Goal: Navigation & Orientation: Find specific page/section

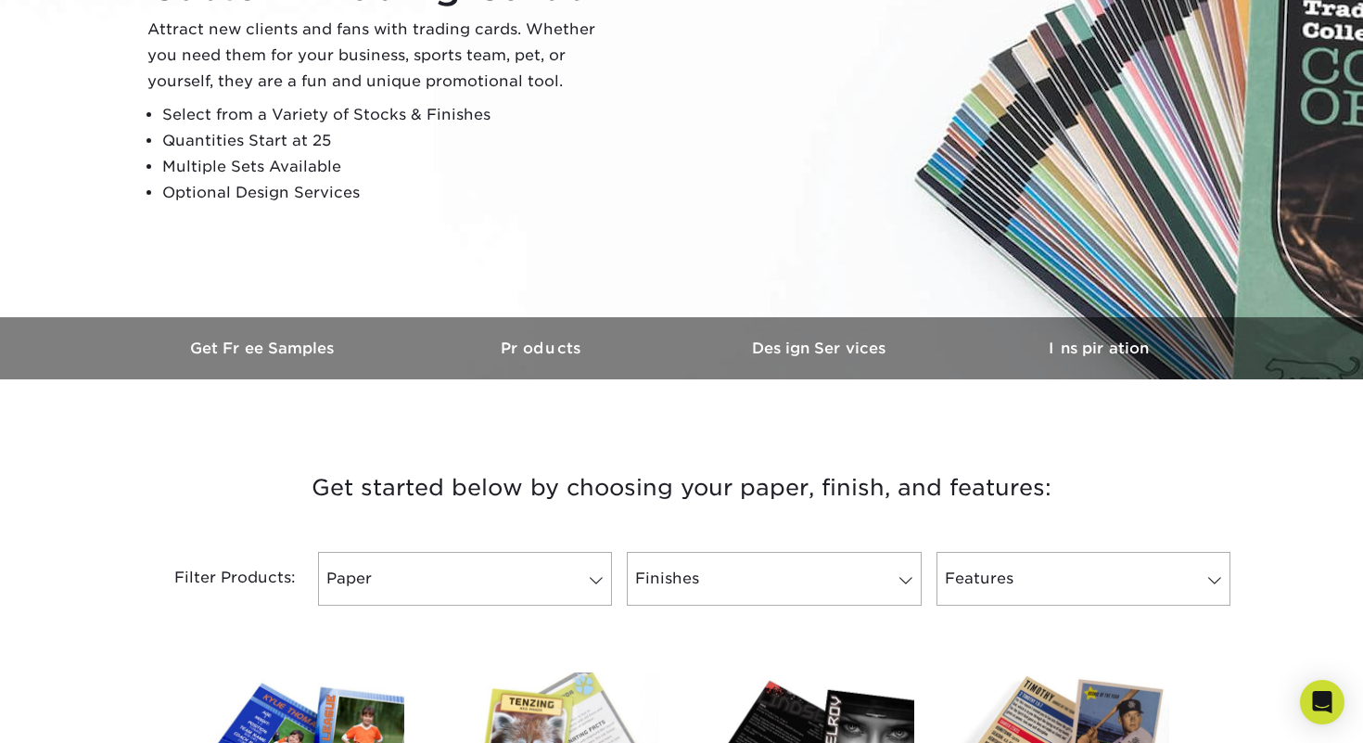
scroll to position [266, 0]
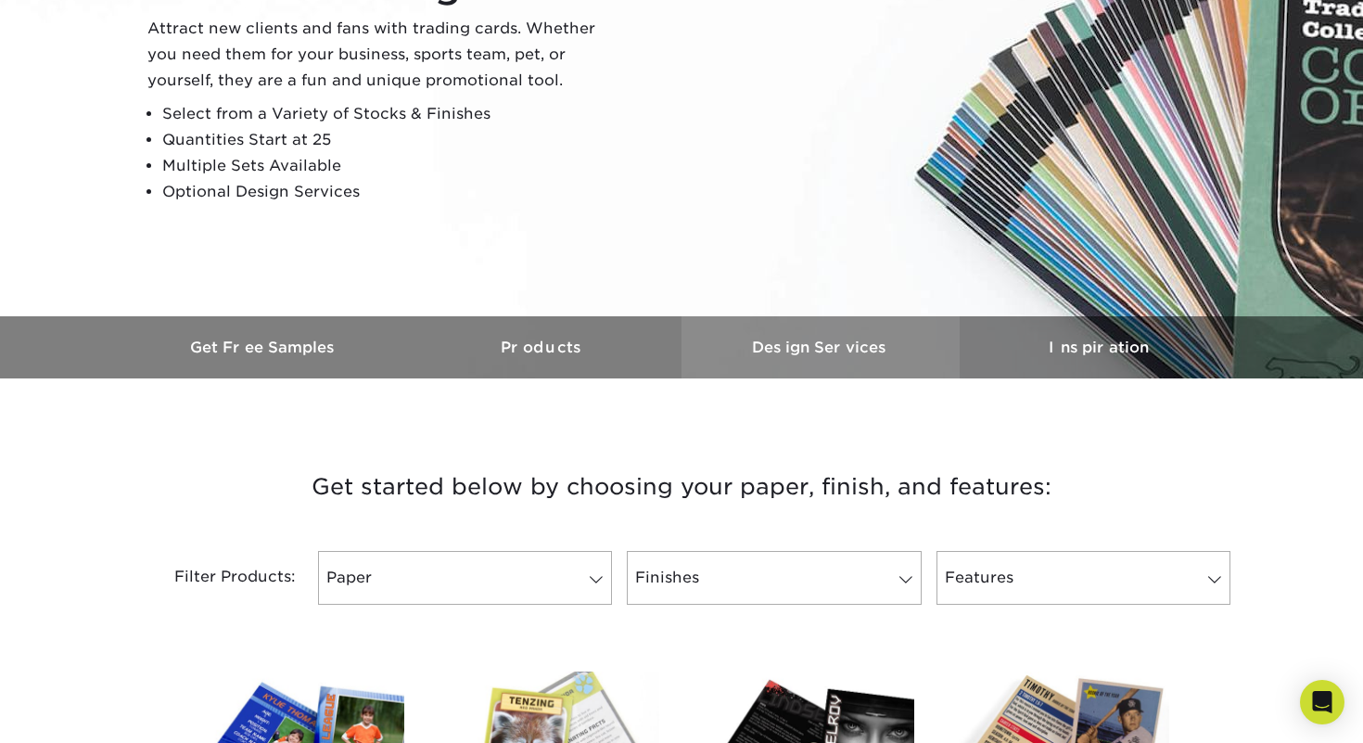
click at [785, 347] on h3 "Design Services" at bounding box center [820, 347] width 278 height 18
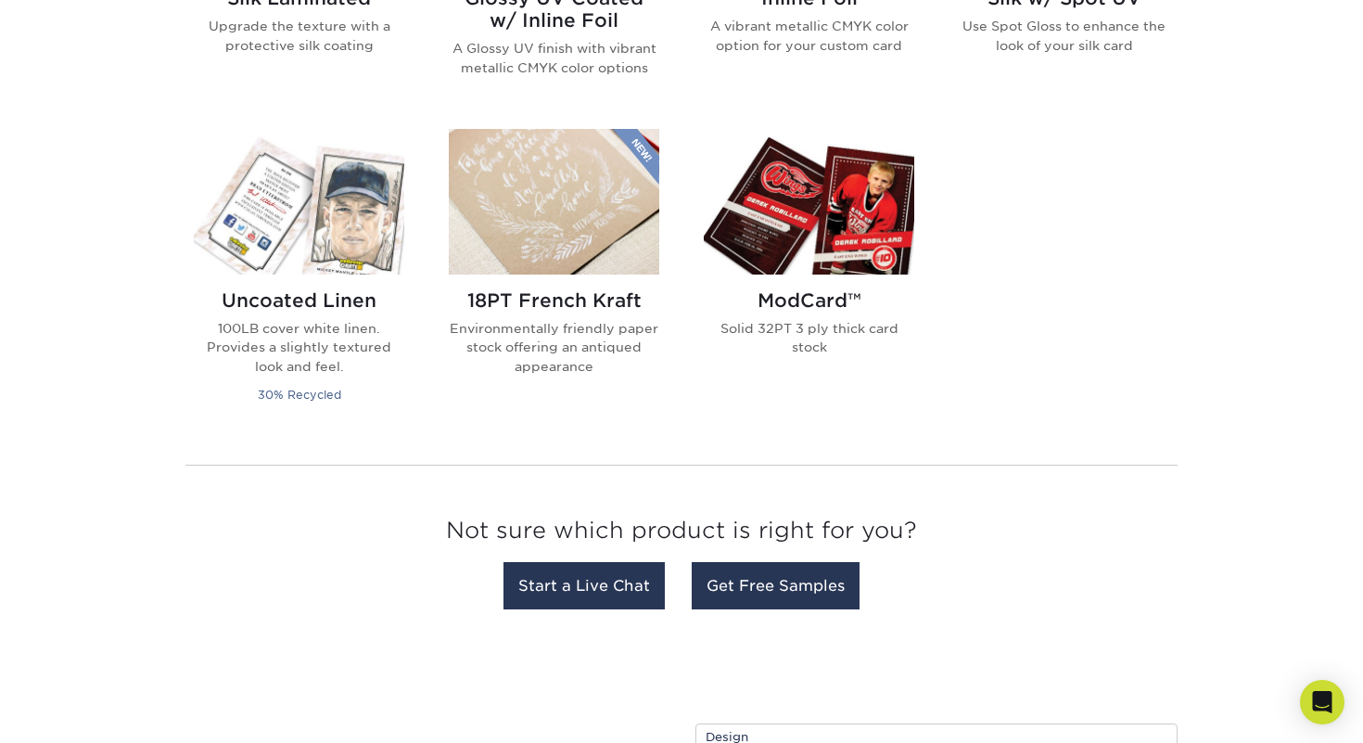
scroll to position [0, 0]
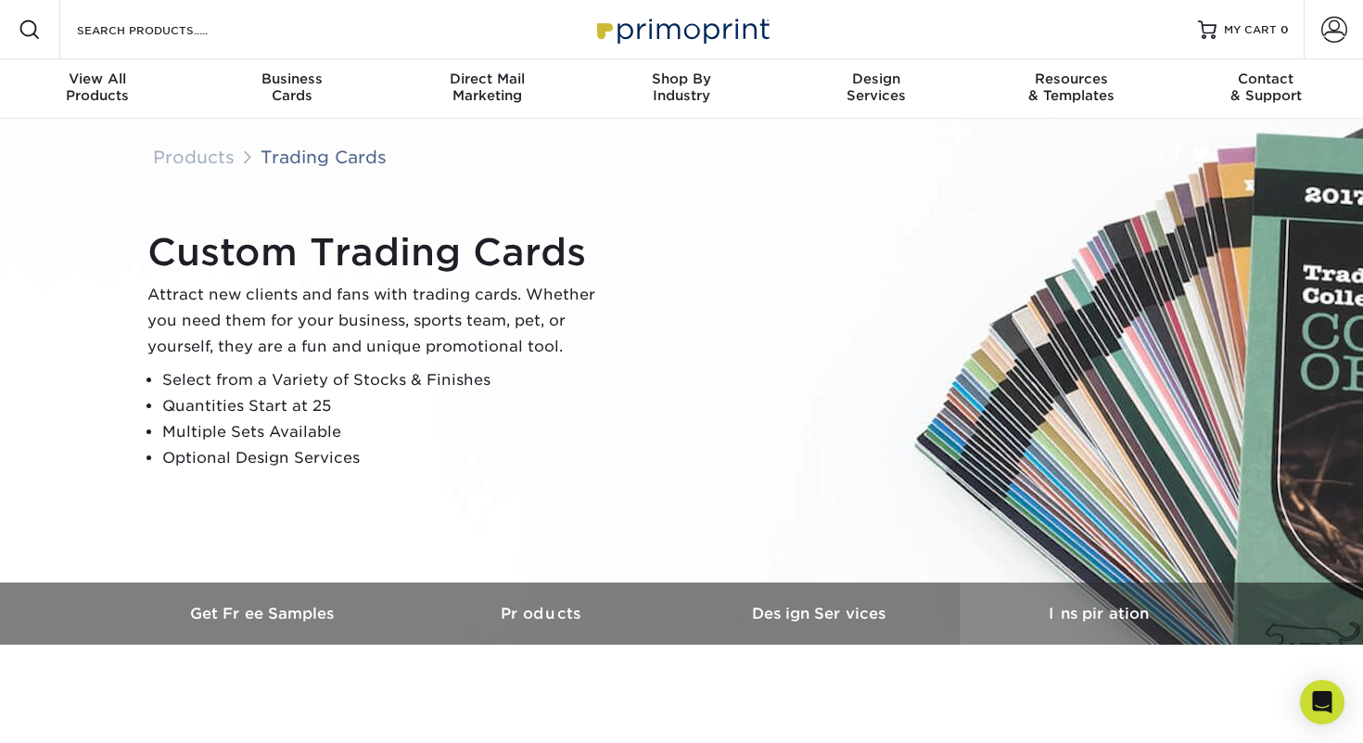
click at [1073, 609] on h3 "Inspiration" at bounding box center [1099, 613] width 278 height 18
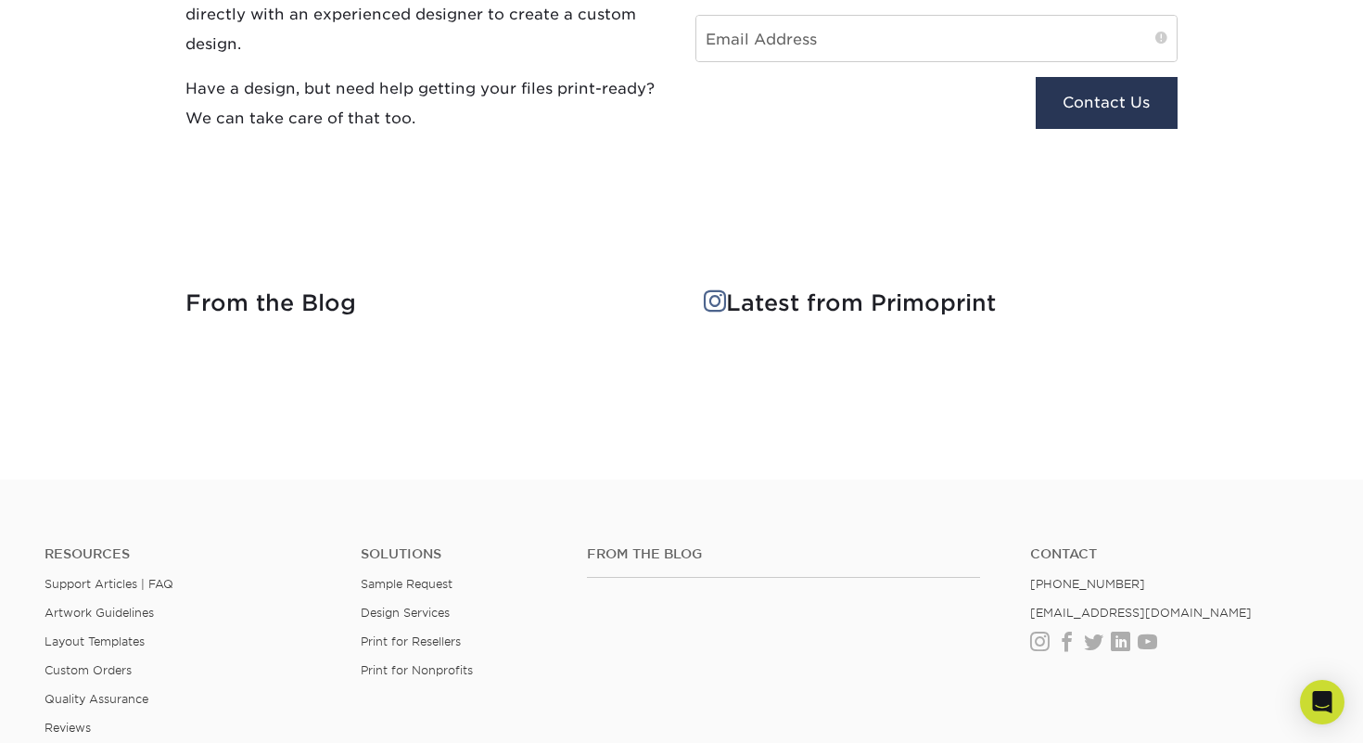
scroll to position [2239, 0]
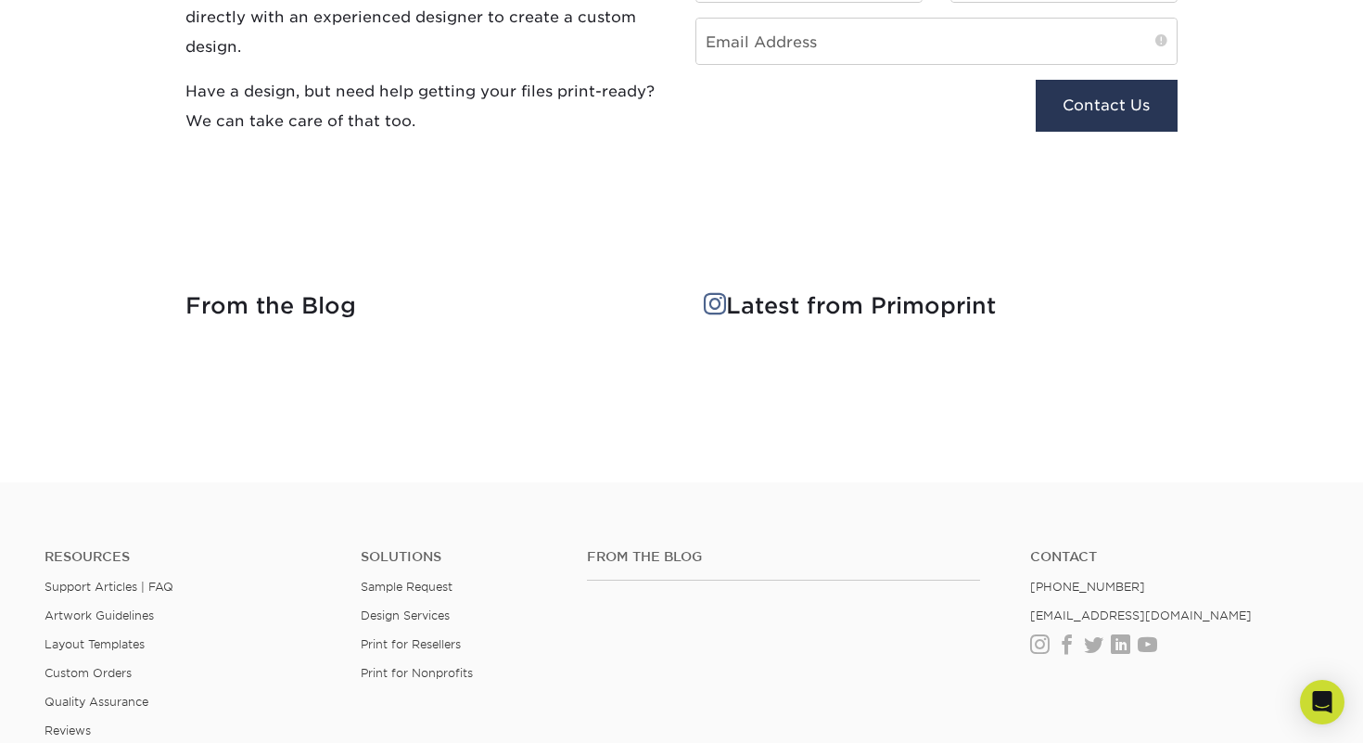
click at [718, 301] on span at bounding box center [715, 303] width 22 height 23
click at [782, 311] on h4 "Latest from Primoprint" at bounding box center [941, 306] width 474 height 27
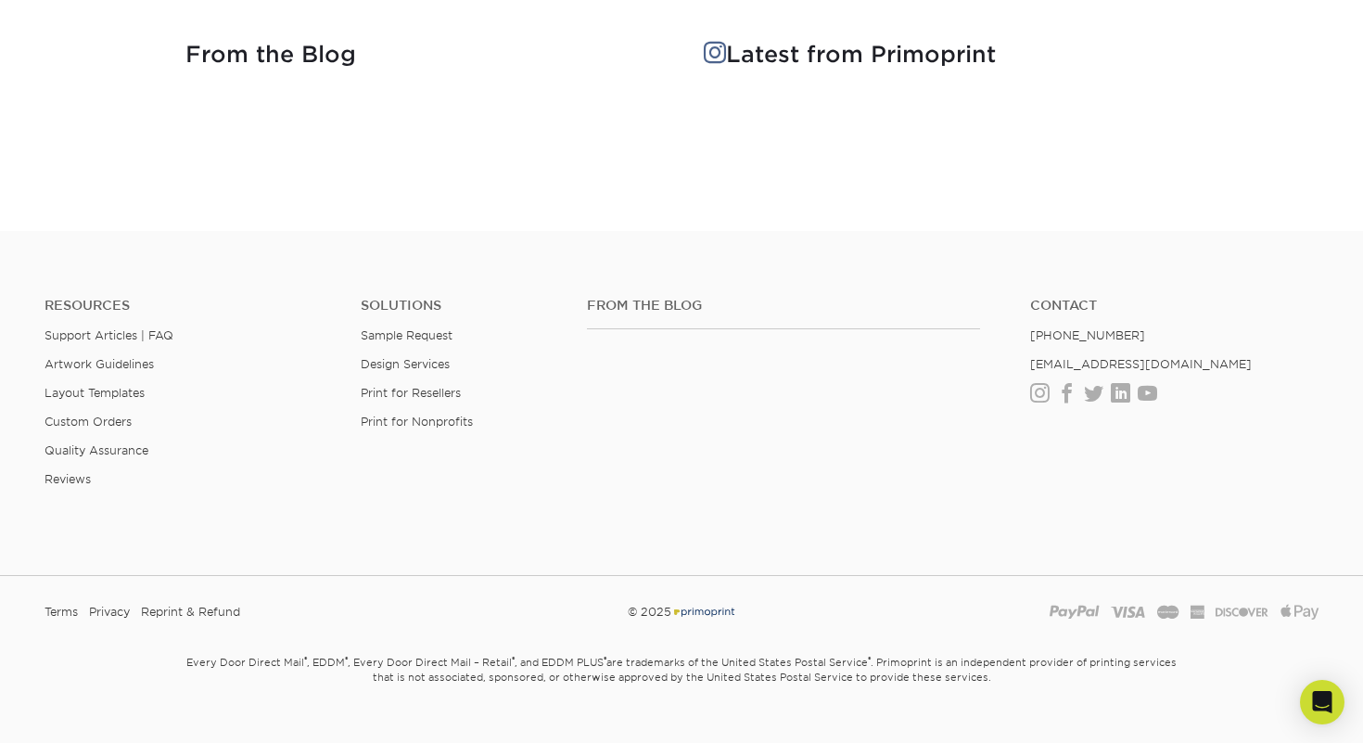
scroll to position [2522, 0]
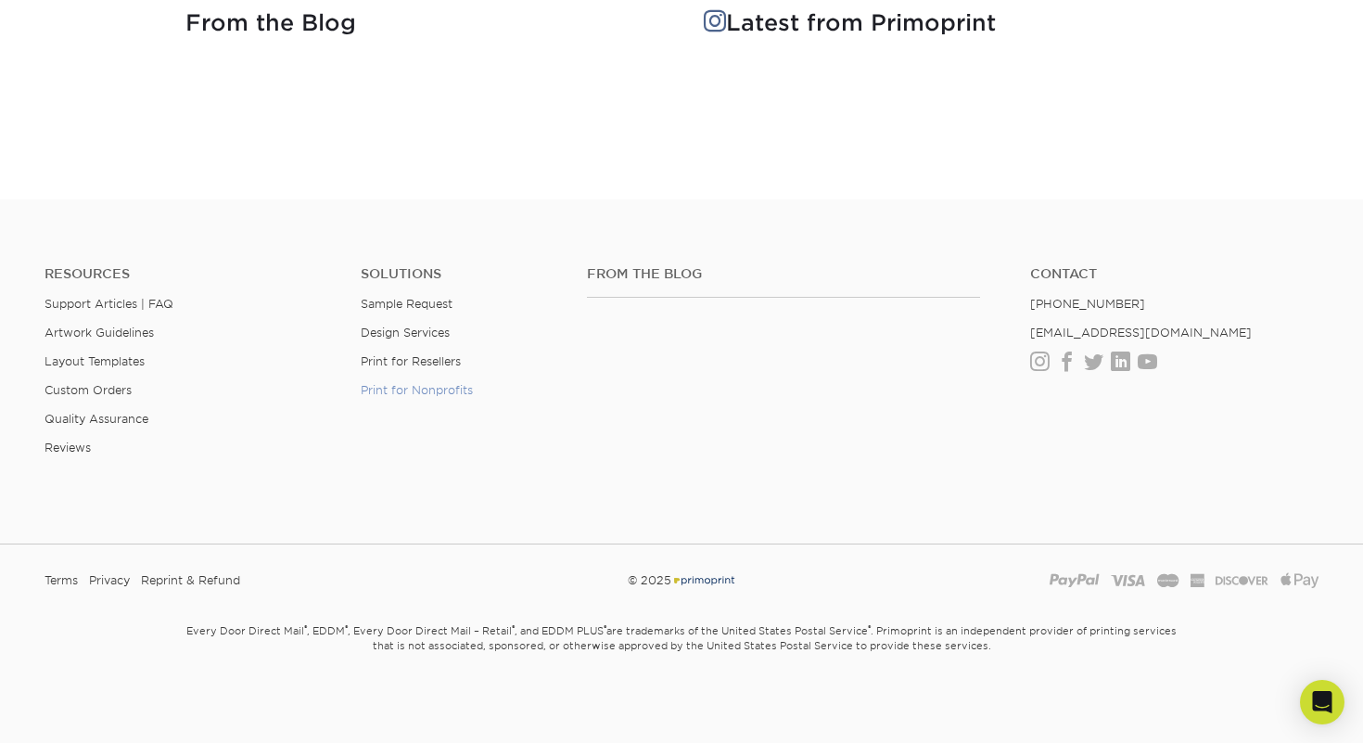
click at [432, 389] on link "Print for Nonprofits" at bounding box center [417, 390] width 112 height 14
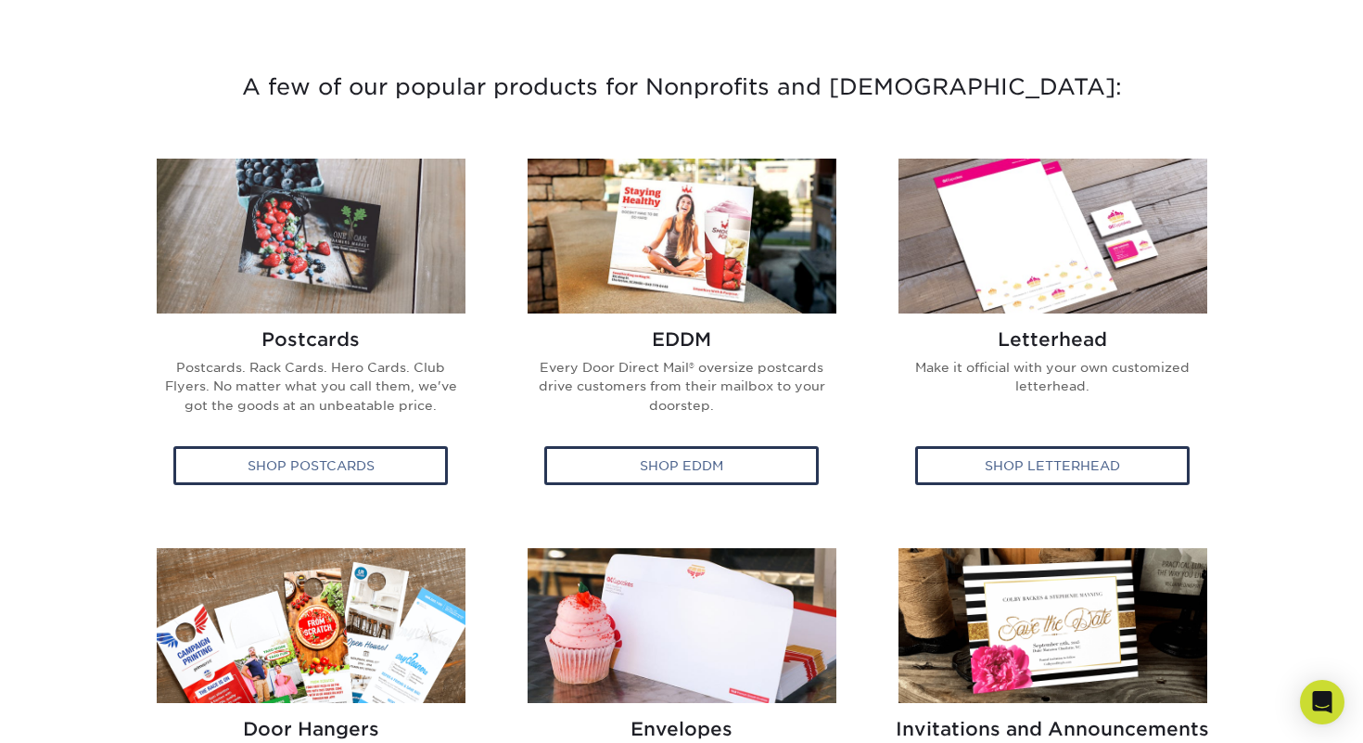
scroll to position [807, 0]
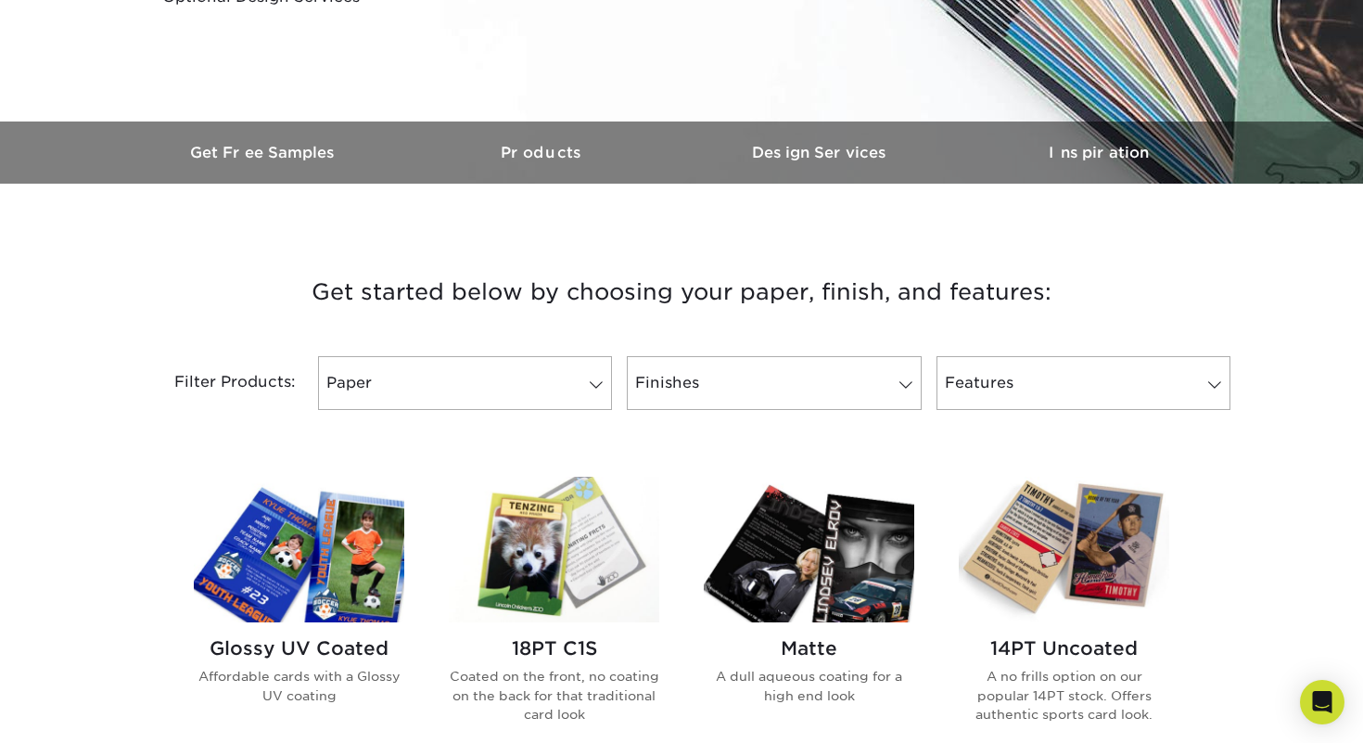
scroll to position [443, 0]
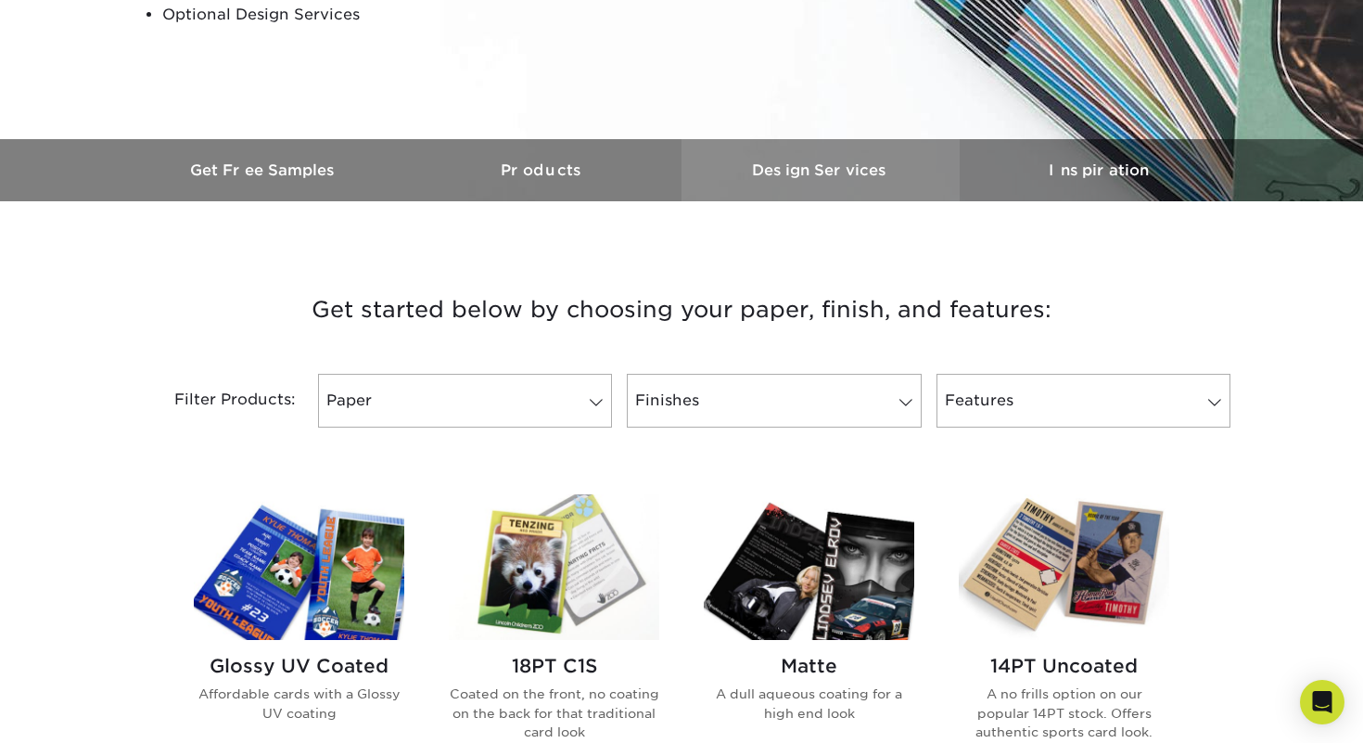
click at [881, 180] on link "Design Services" at bounding box center [820, 170] width 278 height 62
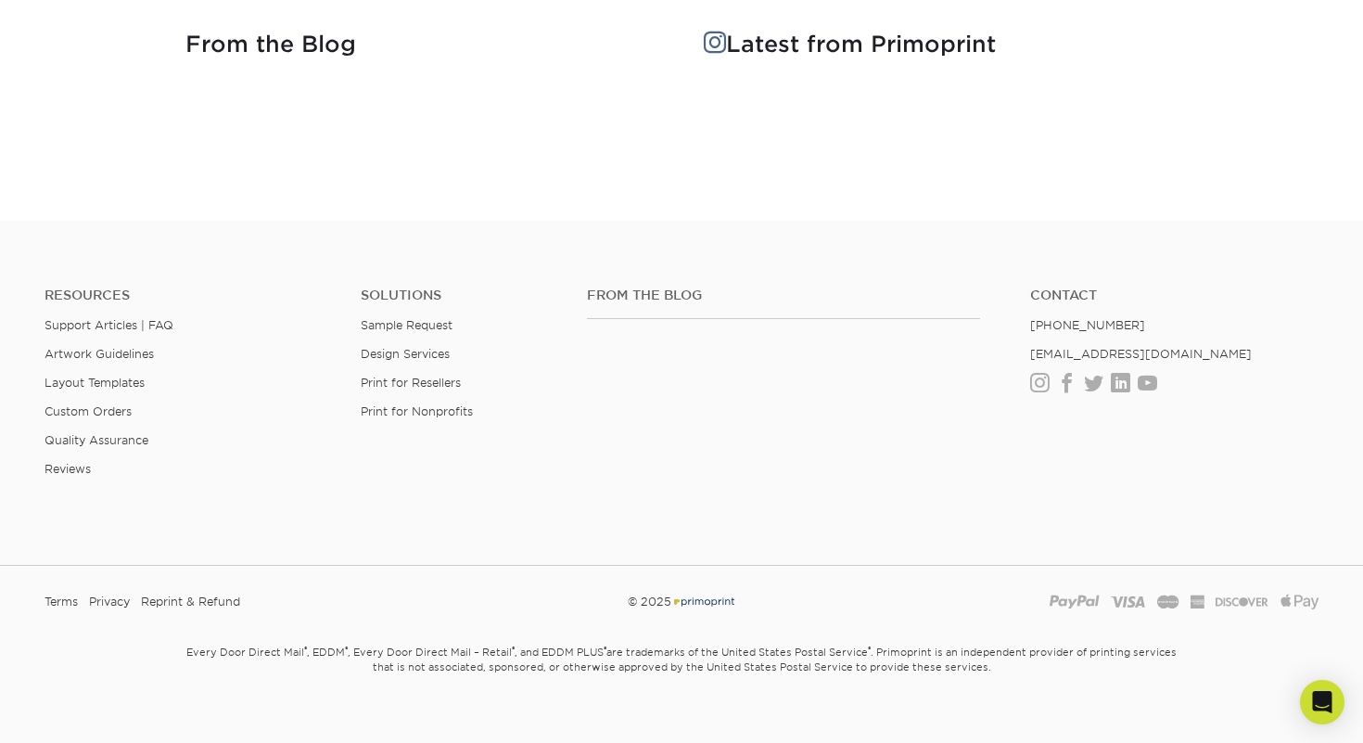
scroll to position [2505, 0]
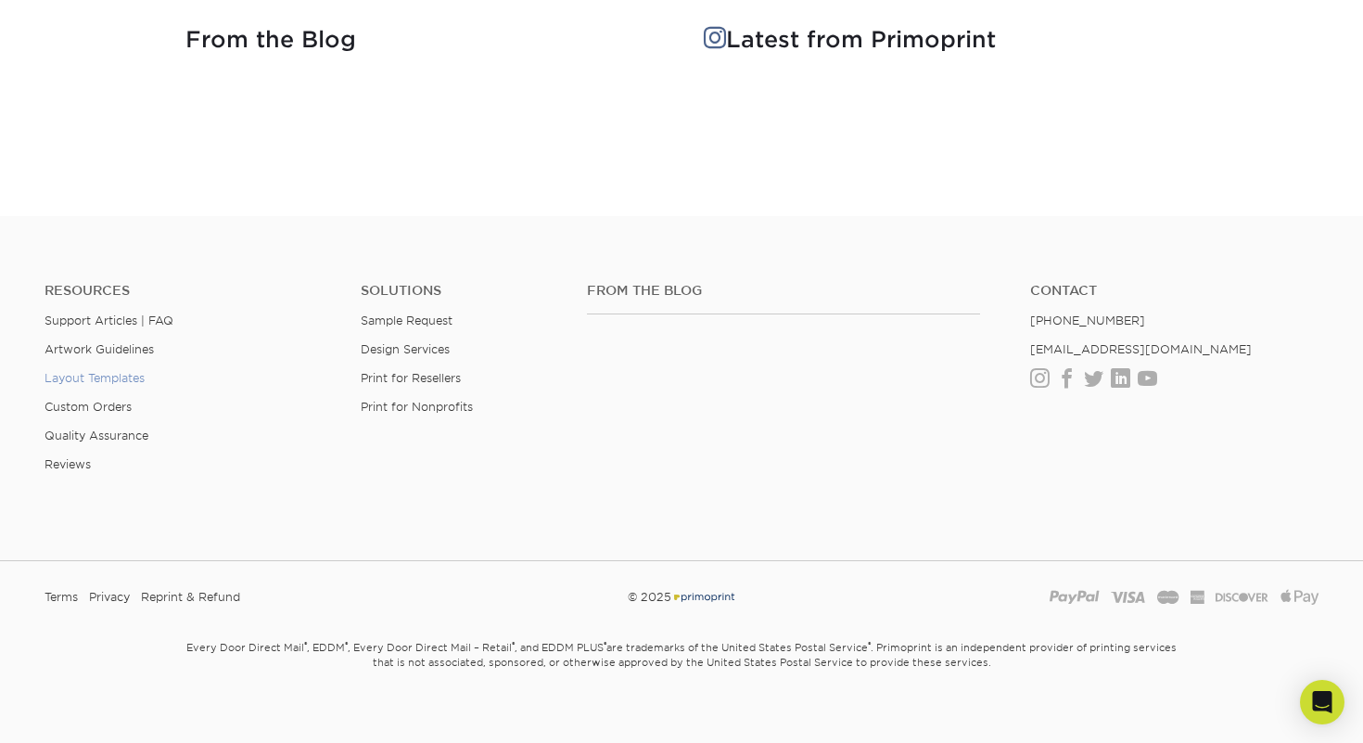
click at [100, 377] on link "Layout Templates" at bounding box center [94, 378] width 100 height 14
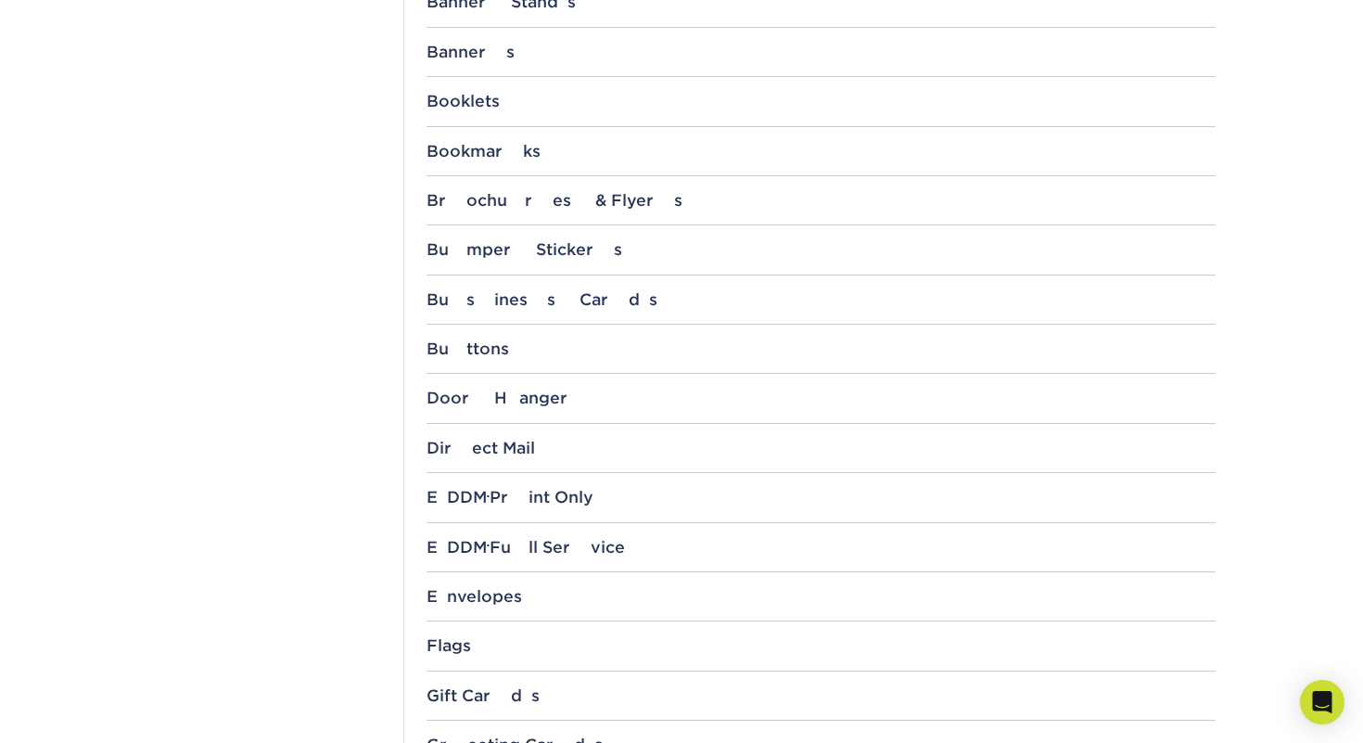
scroll to position [950, 0]
